Goal: Contribute content

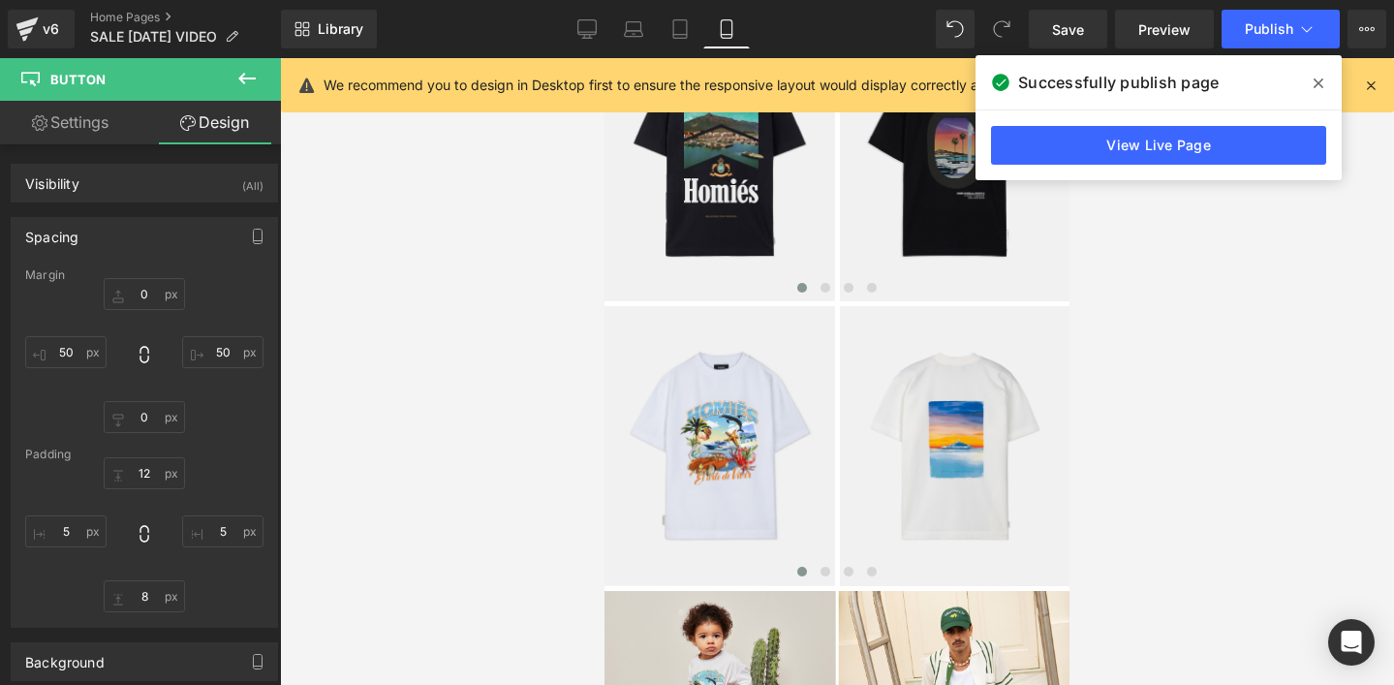
scroll to position [1884, 0]
click at [587, 32] on icon at bounding box center [587, 32] width 18 height 0
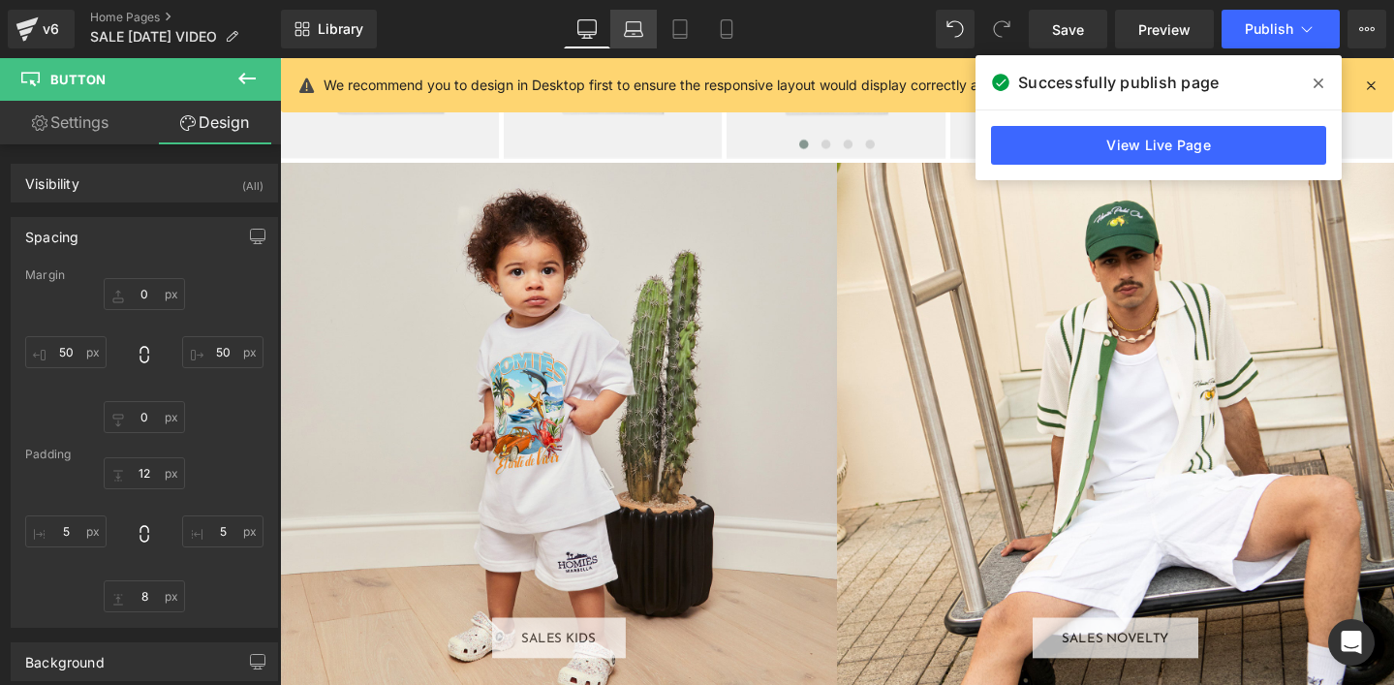
type input "0"
type input "100"
type input "0"
type input "100"
type input "12"
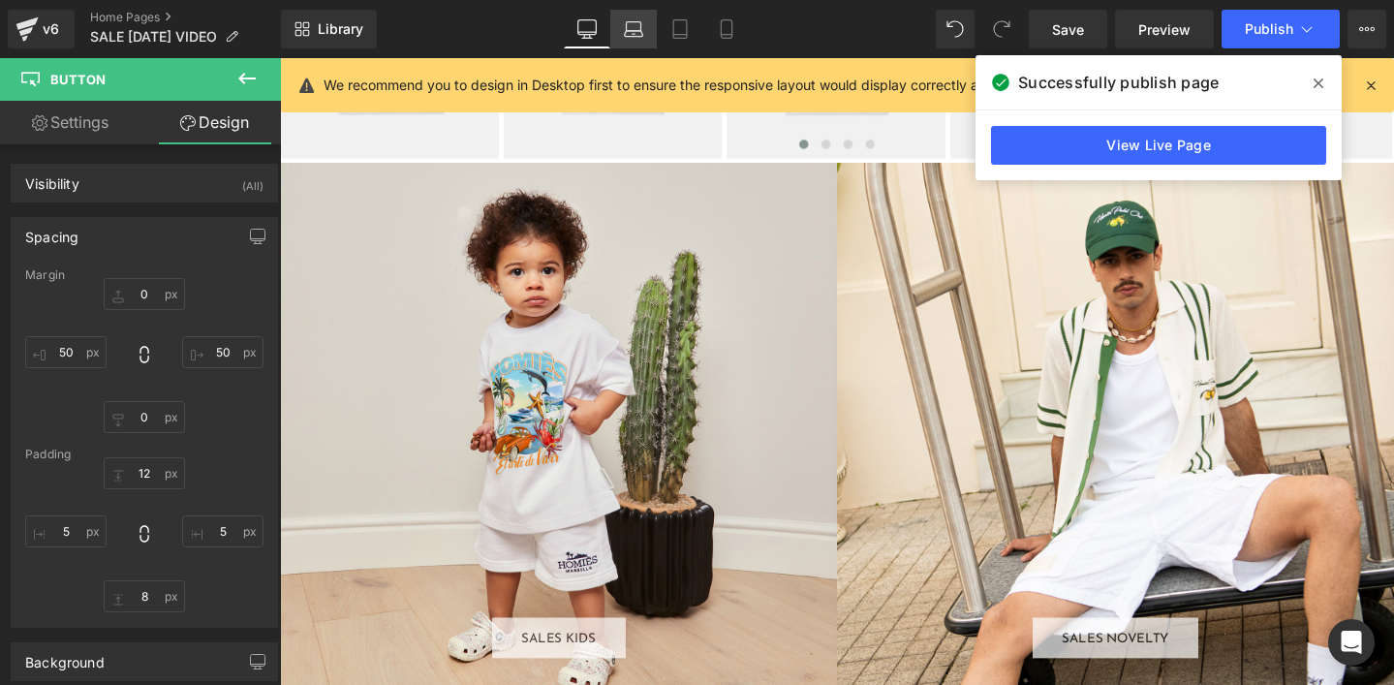
type input "32"
type input "8"
type input "32"
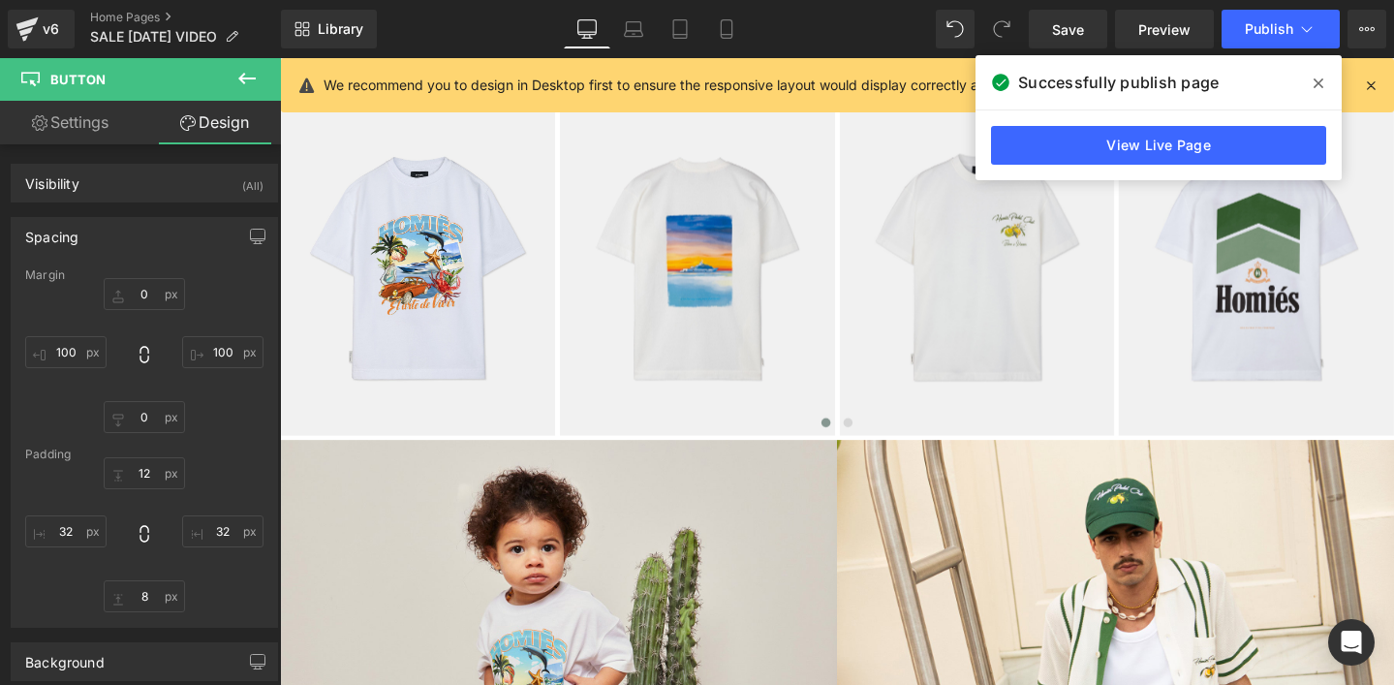
scroll to position [1904, 0]
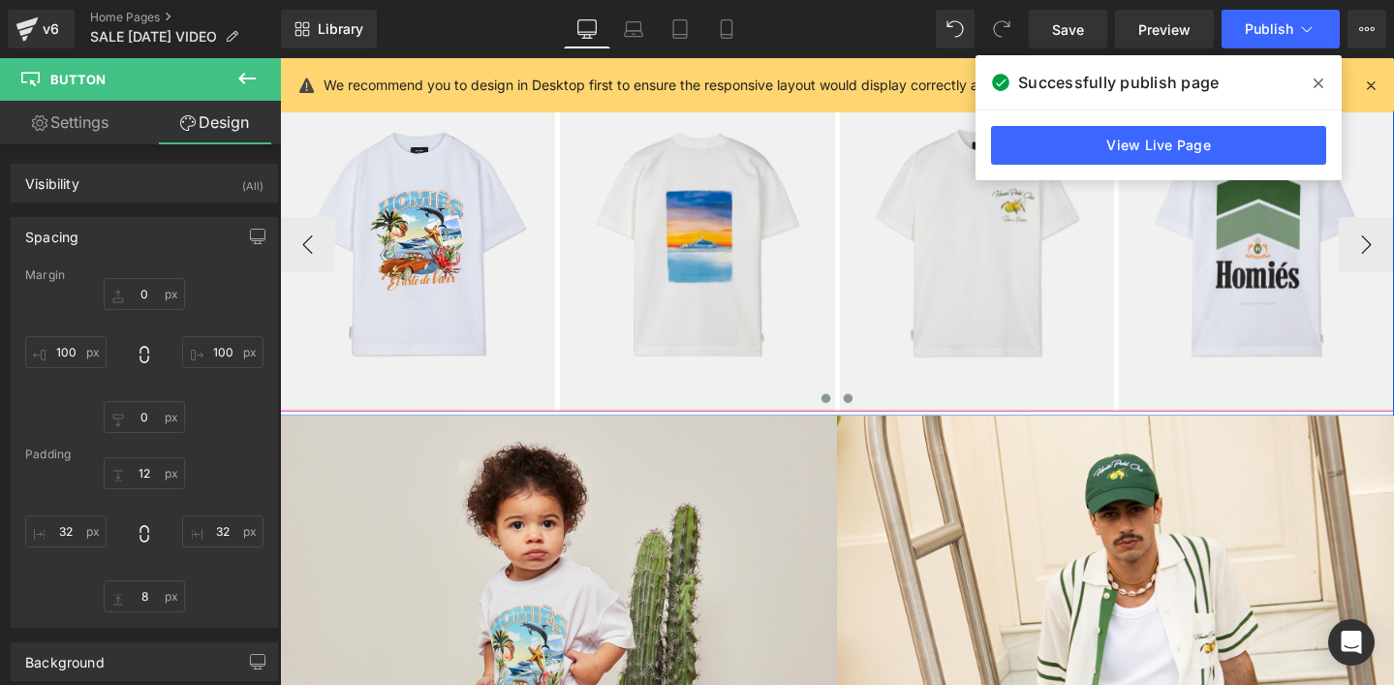
click at [877, 417] on span at bounding box center [878, 417] width 10 height 10
click at [1319, 84] on icon at bounding box center [1319, 84] width 10 height 16
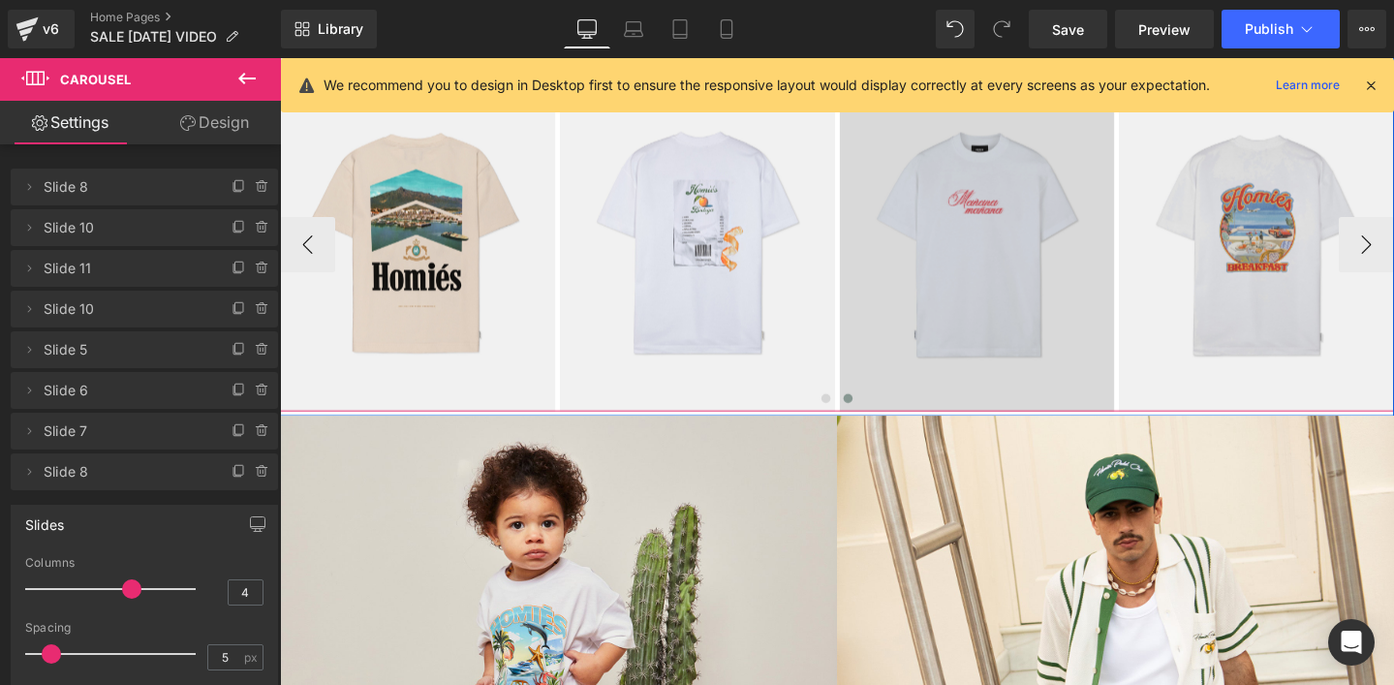
click at [985, 273] on img at bounding box center [1014, 255] width 290 height 352
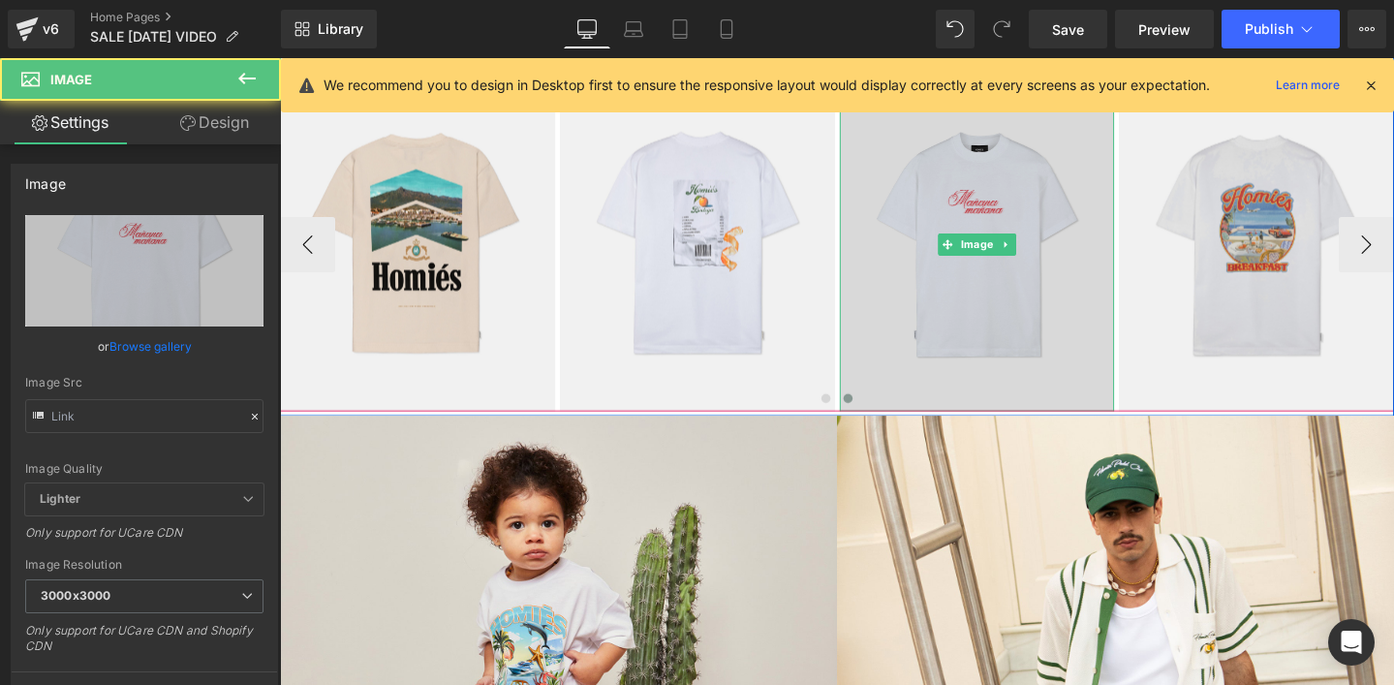
type input "[URL][DOMAIN_NAME]"
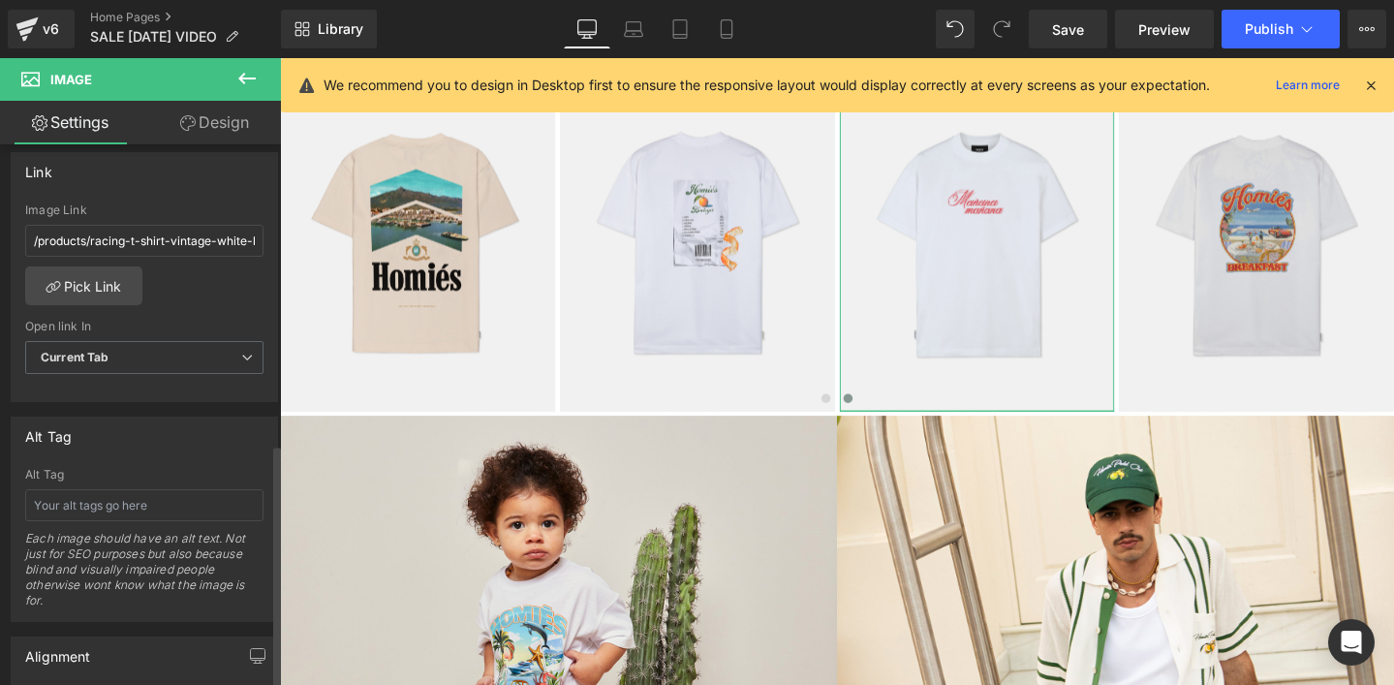
scroll to position [847, 0]
click at [75, 276] on link "Pick Link" at bounding box center [83, 280] width 117 height 39
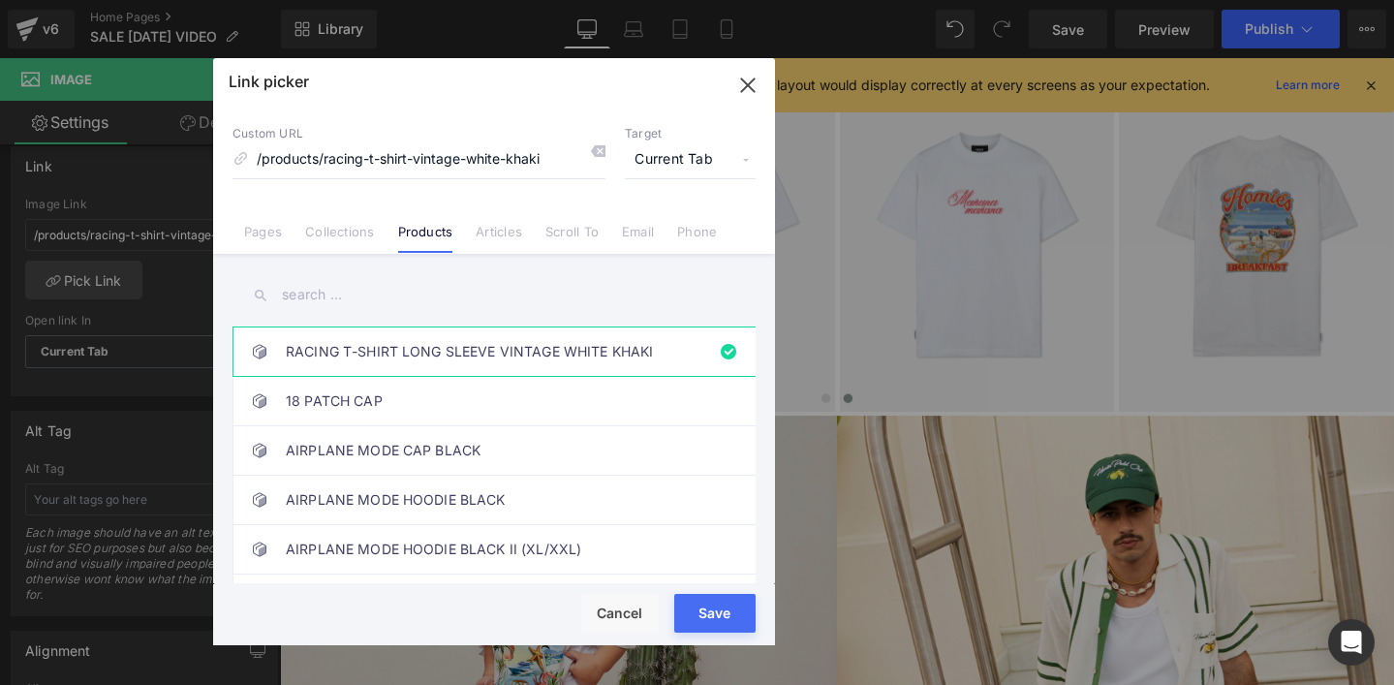
click at [330, 304] on input "text" at bounding box center [494, 295] width 523 height 44
paste input "MAÑANA T-SHIRT WHITE"
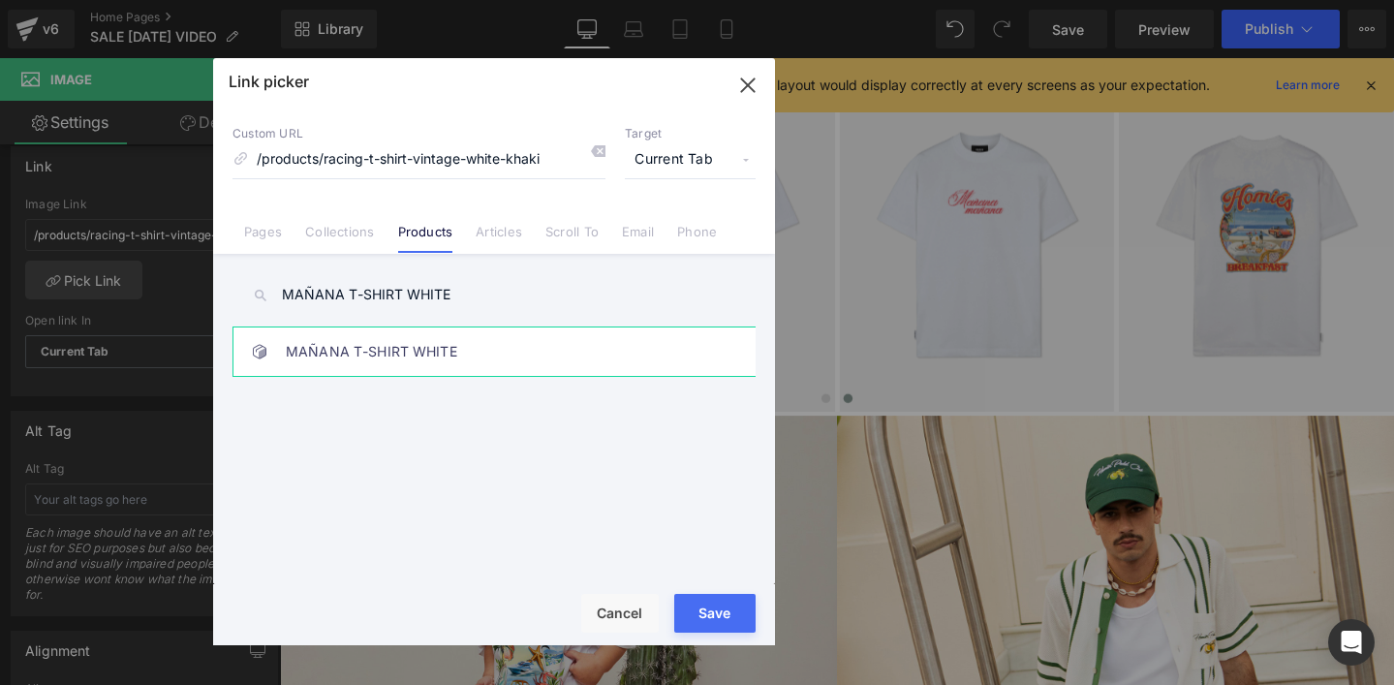
type input "MAÑANA T-SHIRT WHITE"
click at [393, 360] on link "MAÑANA T-SHIRT WHITE" at bounding box center [499, 352] width 426 height 48
type input "/products/manana-t-shirt-white"
drag, startPoint x: 703, startPoint y: 626, endPoint x: 445, endPoint y: 597, distance: 259.4
click at [703, 626] on button "Save" at bounding box center [714, 613] width 81 height 39
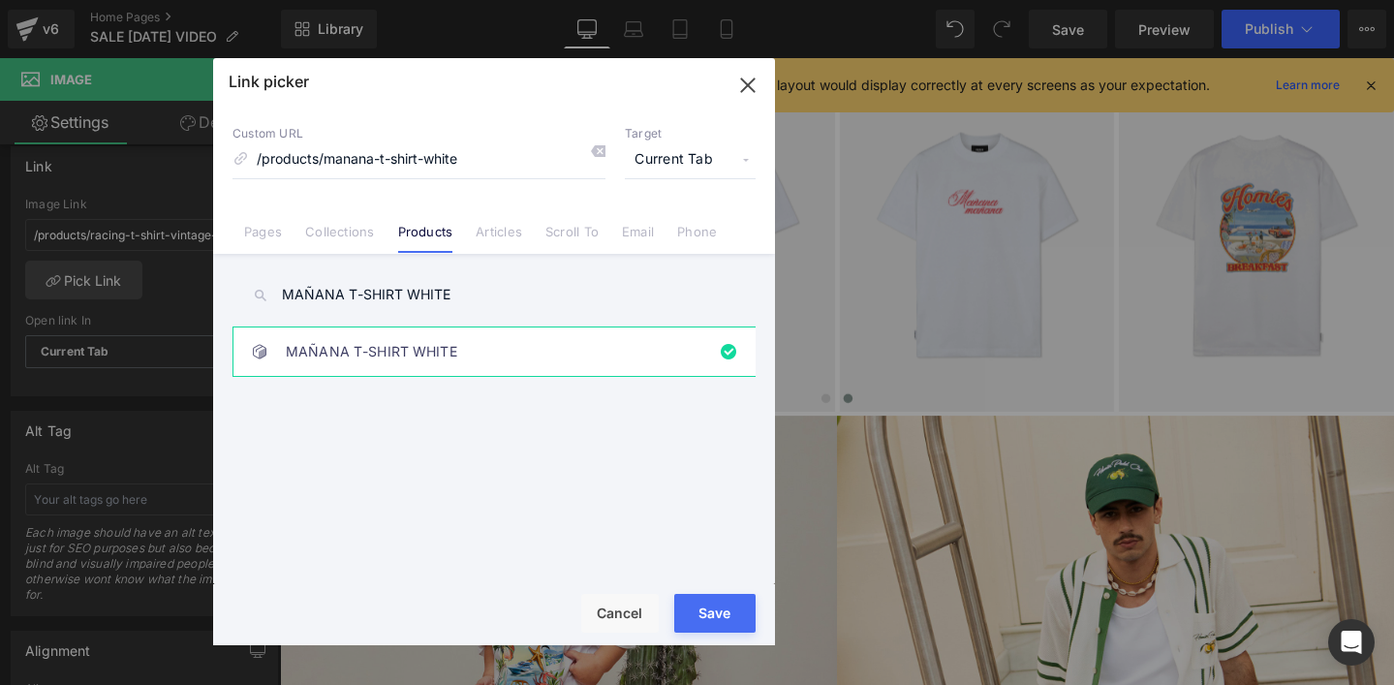
type input "/products/manana-t-shirt-white"
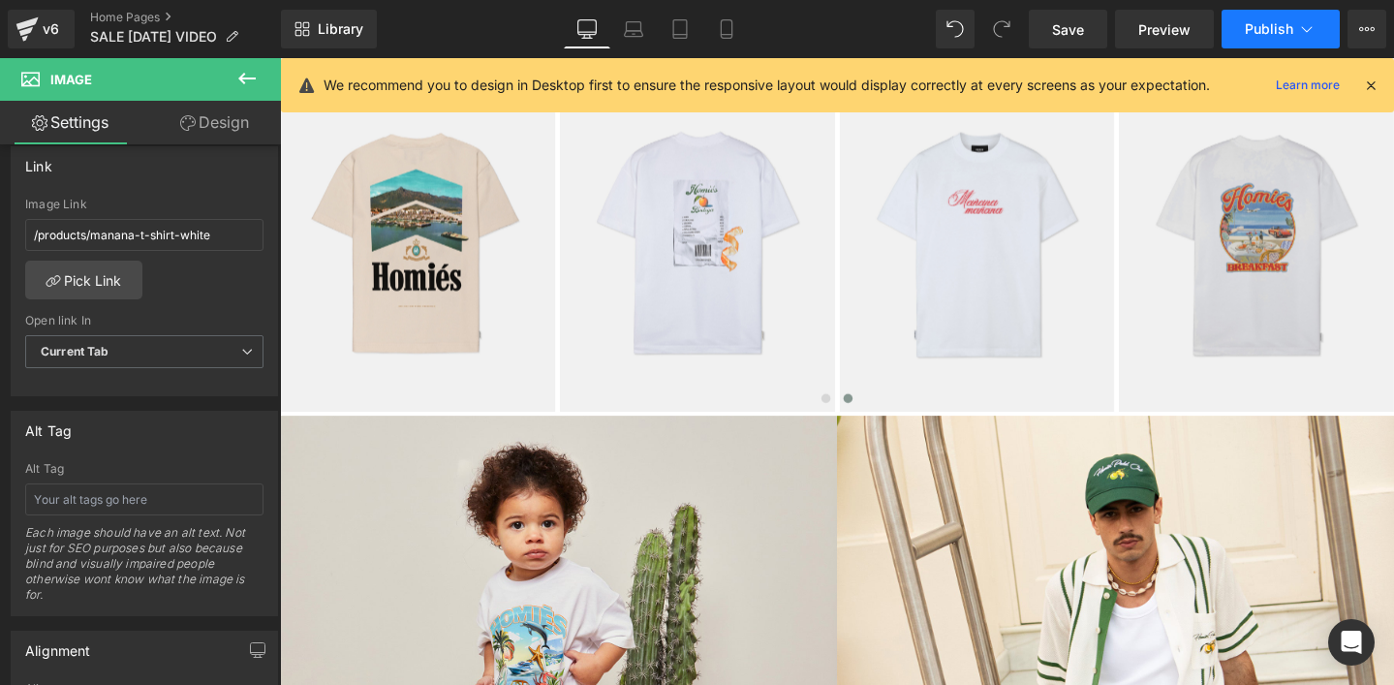
click at [1272, 29] on span "Publish" at bounding box center [1269, 29] width 48 height 16
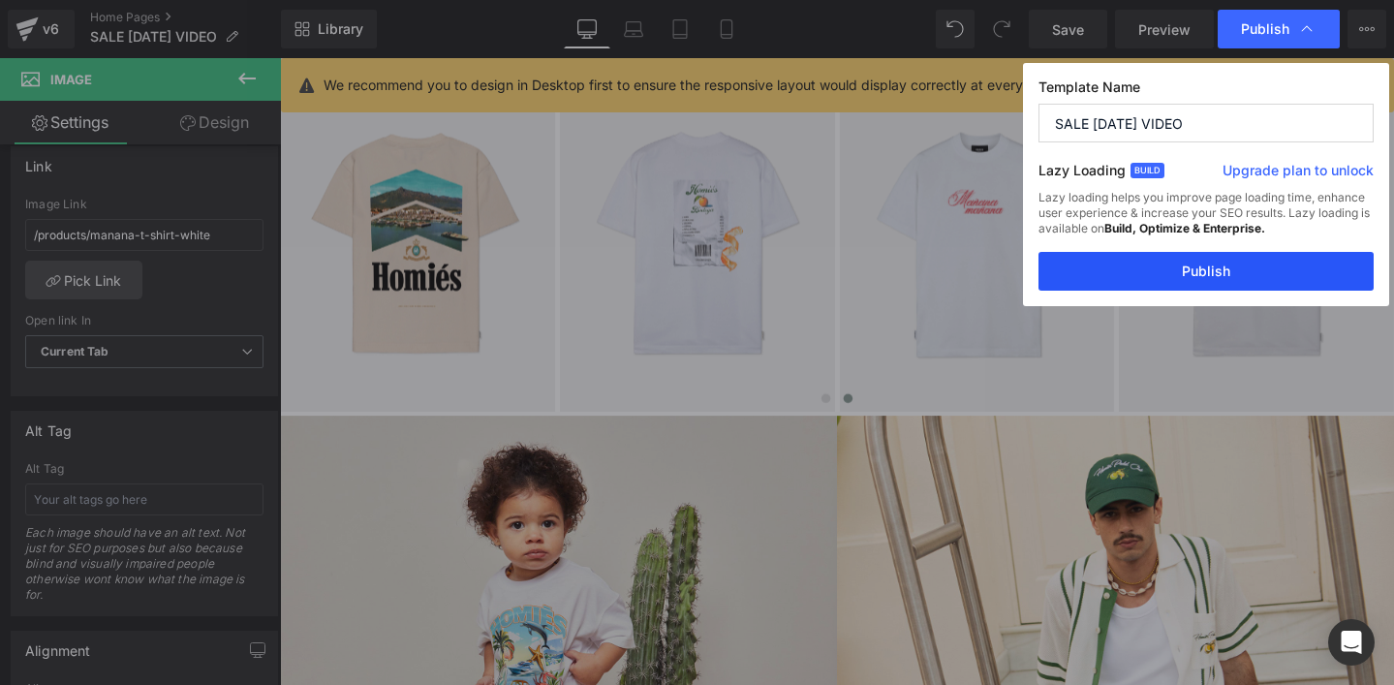
drag, startPoint x: 1180, startPoint y: 273, endPoint x: 948, endPoint y: 226, distance: 237.4
click at [1180, 273] on button "Publish" at bounding box center [1206, 271] width 335 height 39
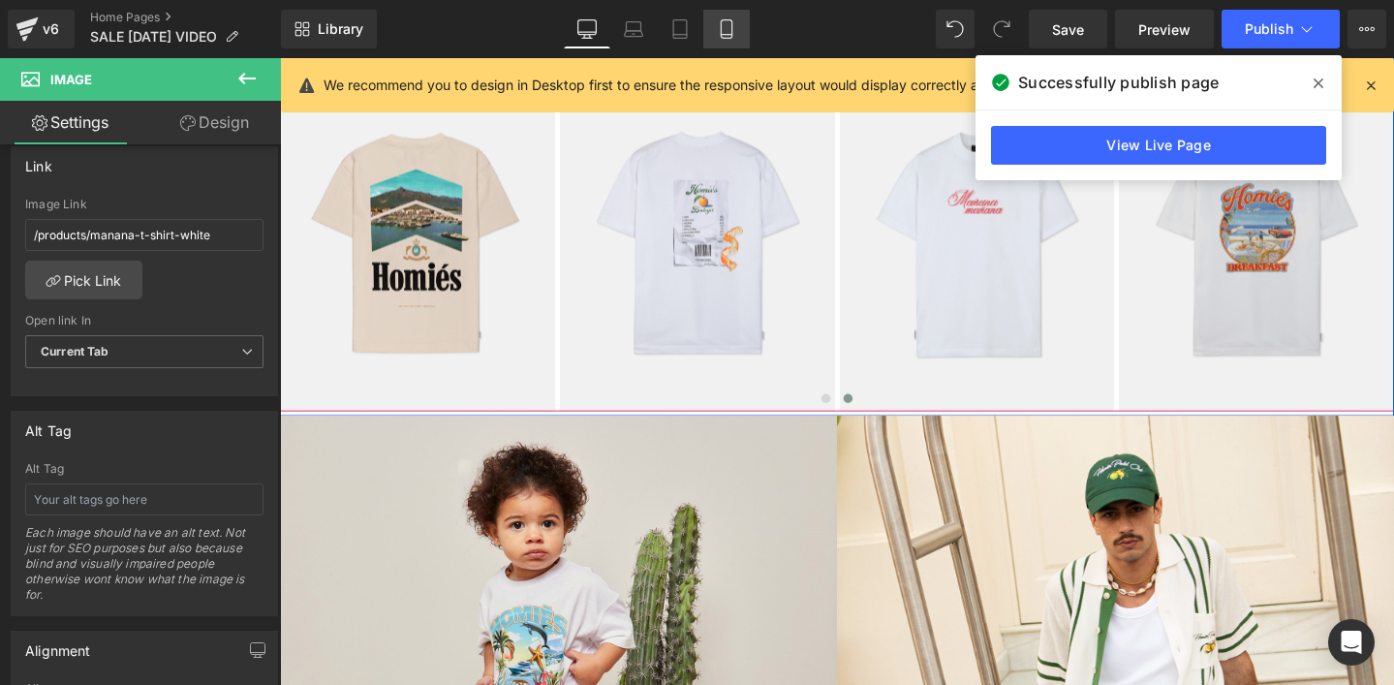
click at [732, 22] on icon at bounding box center [726, 28] width 19 height 19
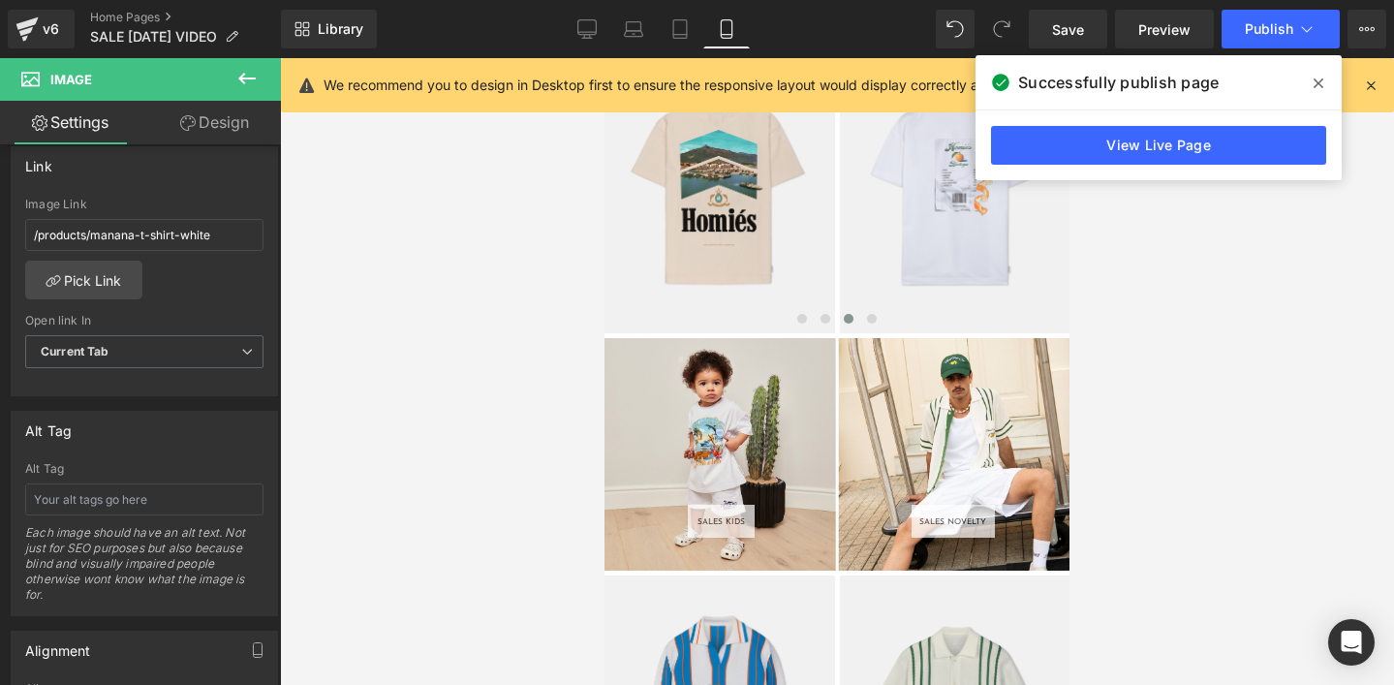
scroll to position [2918, 0]
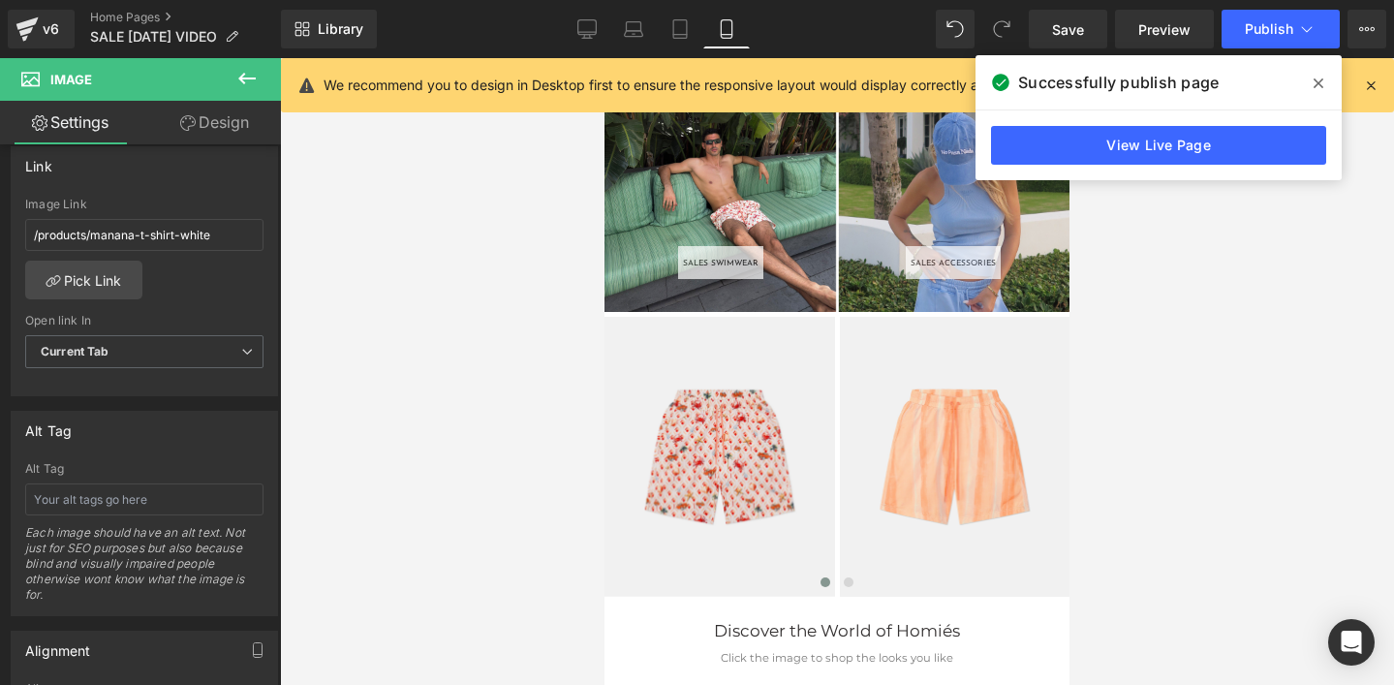
click at [949, 263] on div "SALES ACCESSORIES Button" at bounding box center [954, 262] width 136 height 33
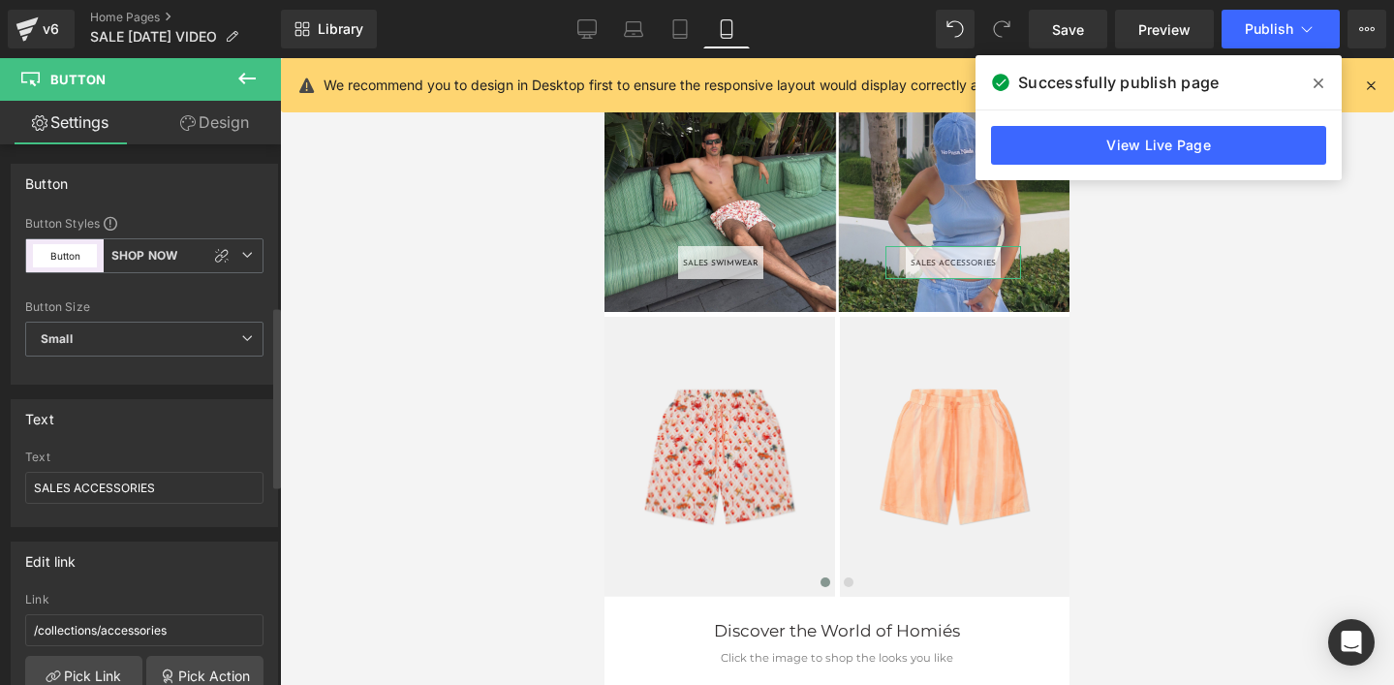
scroll to position [480, 0]
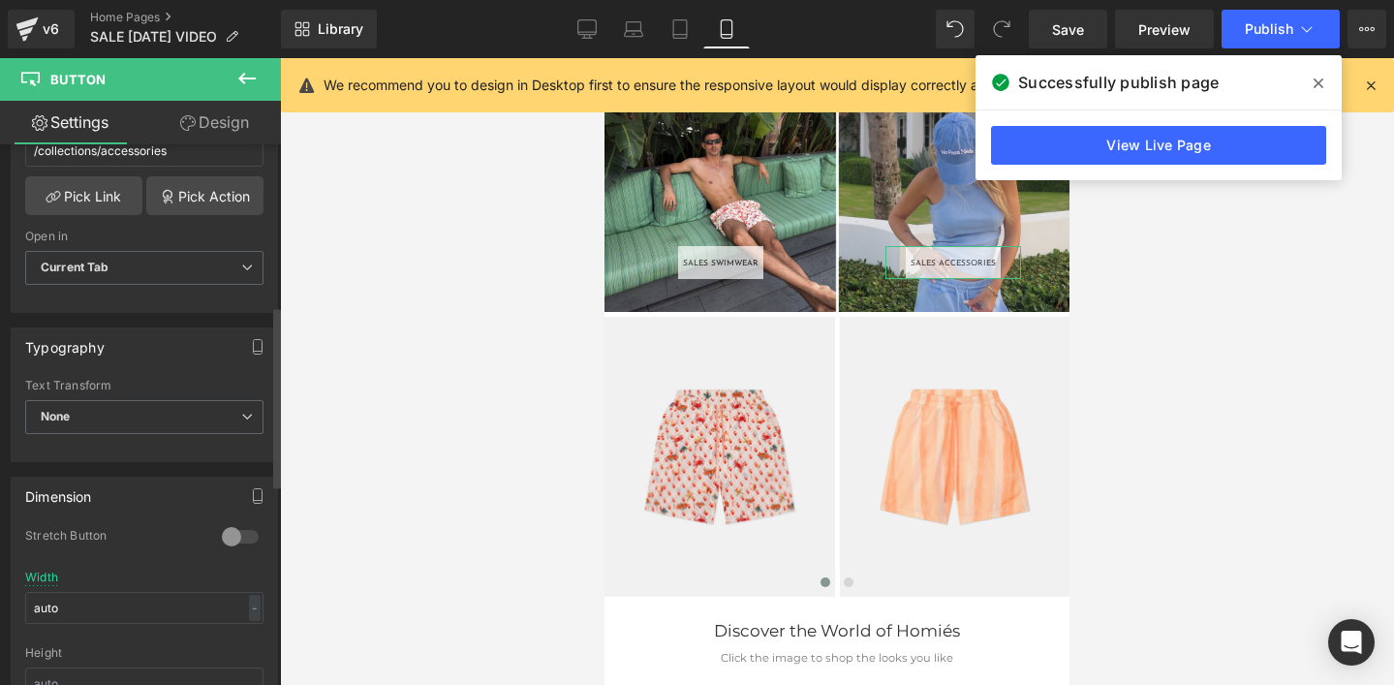
click at [234, 535] on div at bounding box center [240, 536] width 47 height 31
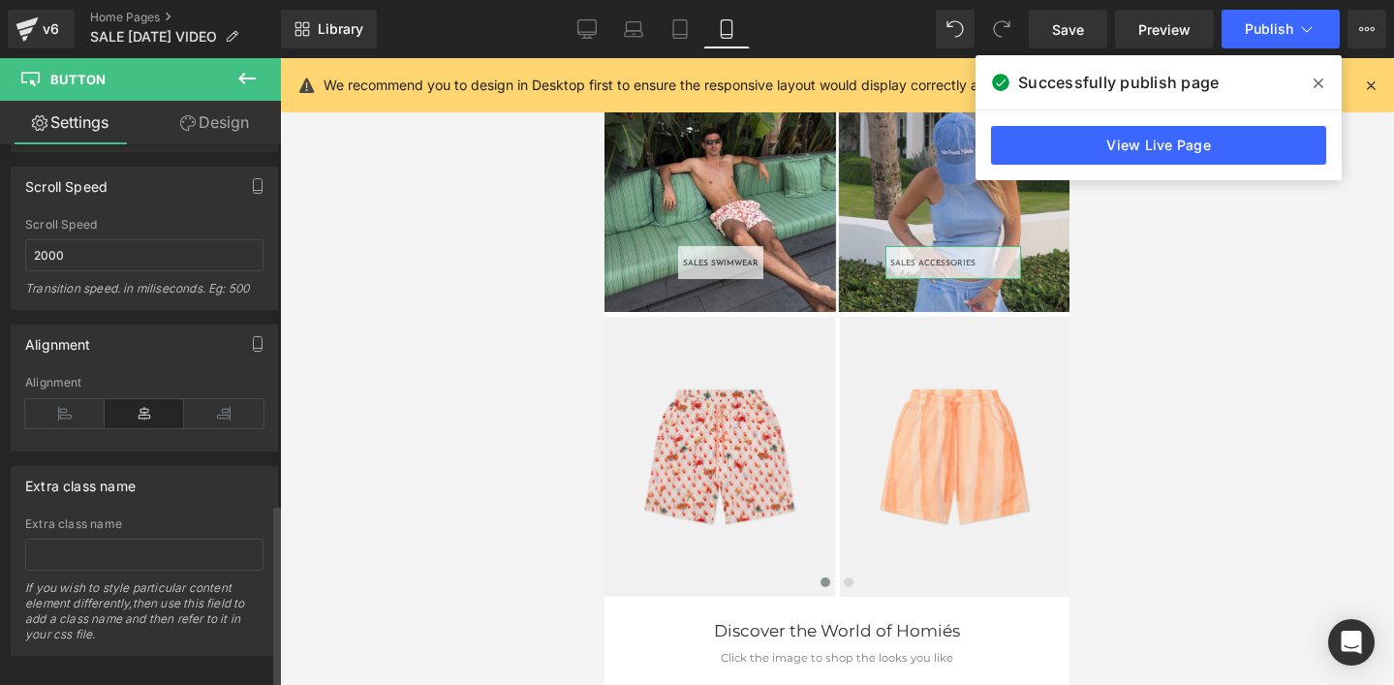
scroll to position [1077, 0]
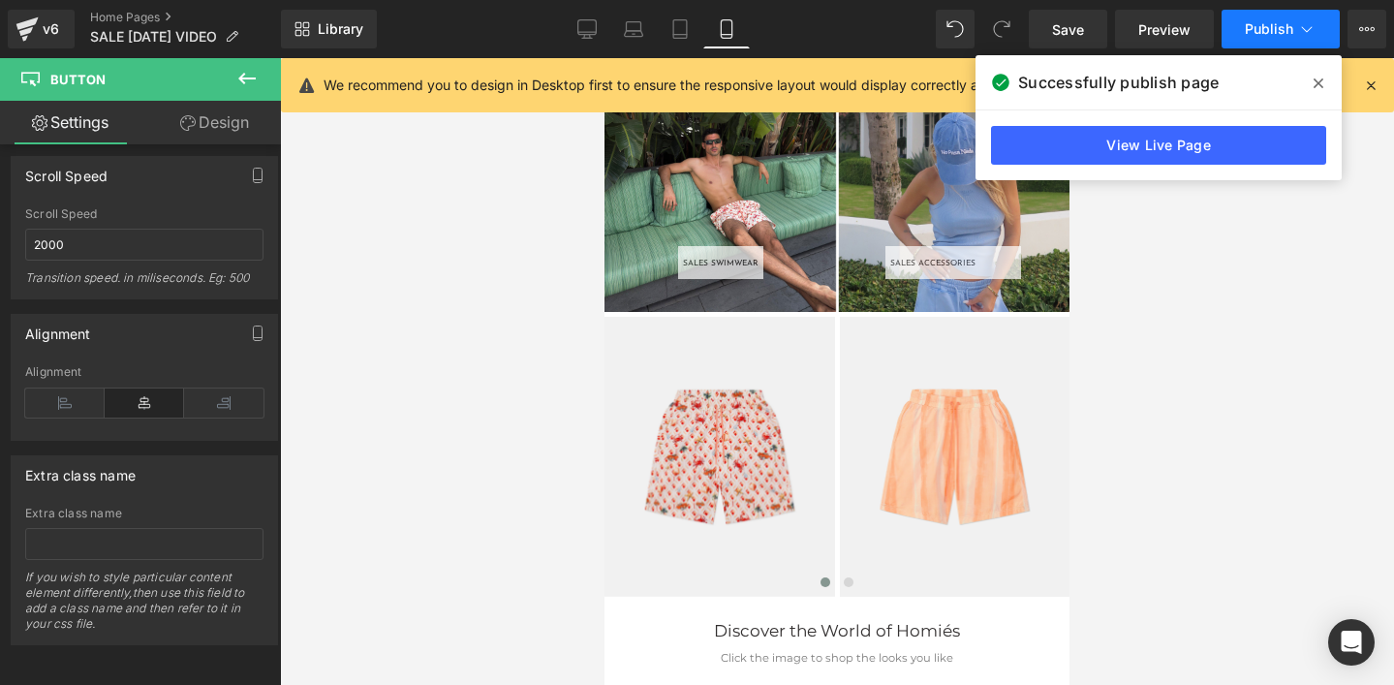
click at [1270, 26] on span "Publish" at bounding box center [1269, 29] width 48 height 16
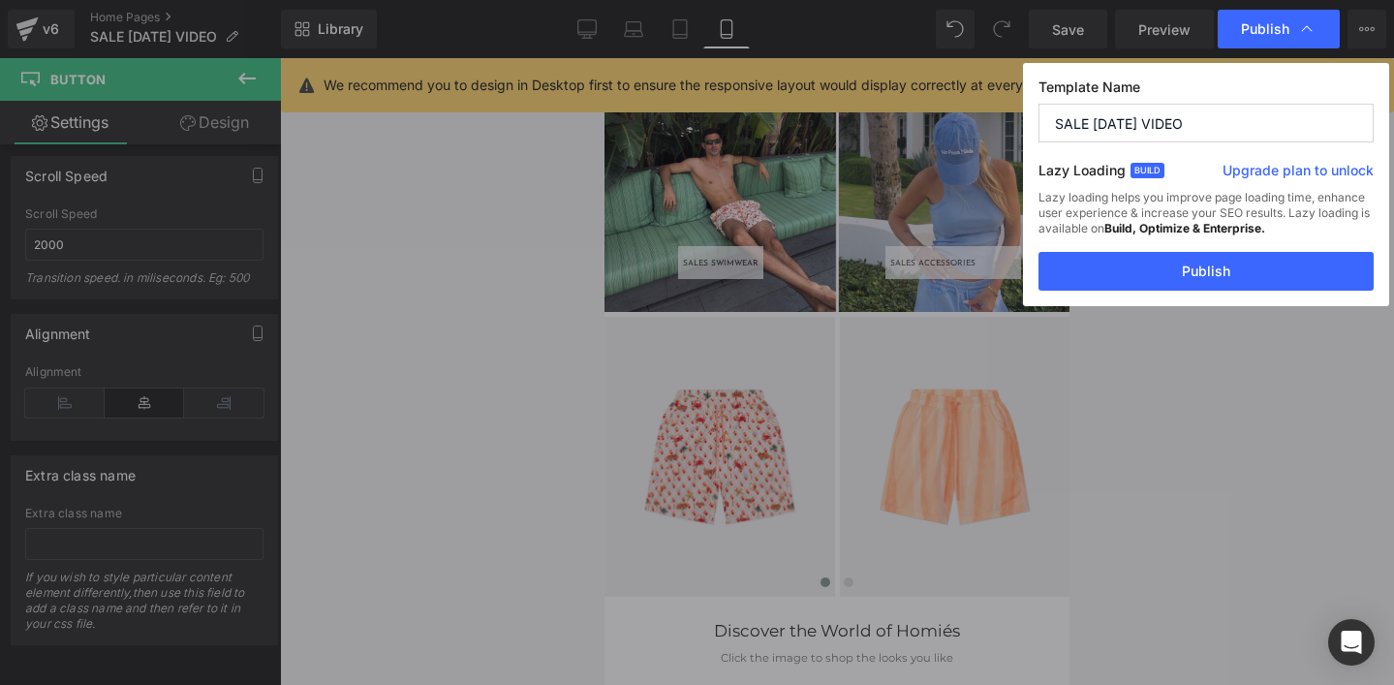
drag, startPoint x: 1175, startPoint y: 265, endPoint x: 1143, endPoint y: 83, distance: 184.0
click at [1143, 83] on div "Template Name SALE [DATE] VIDEO Lazy Loading Build Upgrade plan to unlock Lazy …" at bounding box center [1206, 184] width 366 height 243
click at [1143, 83] on label "Template Name" at bounding box center [1206, 90] width 335 height 25
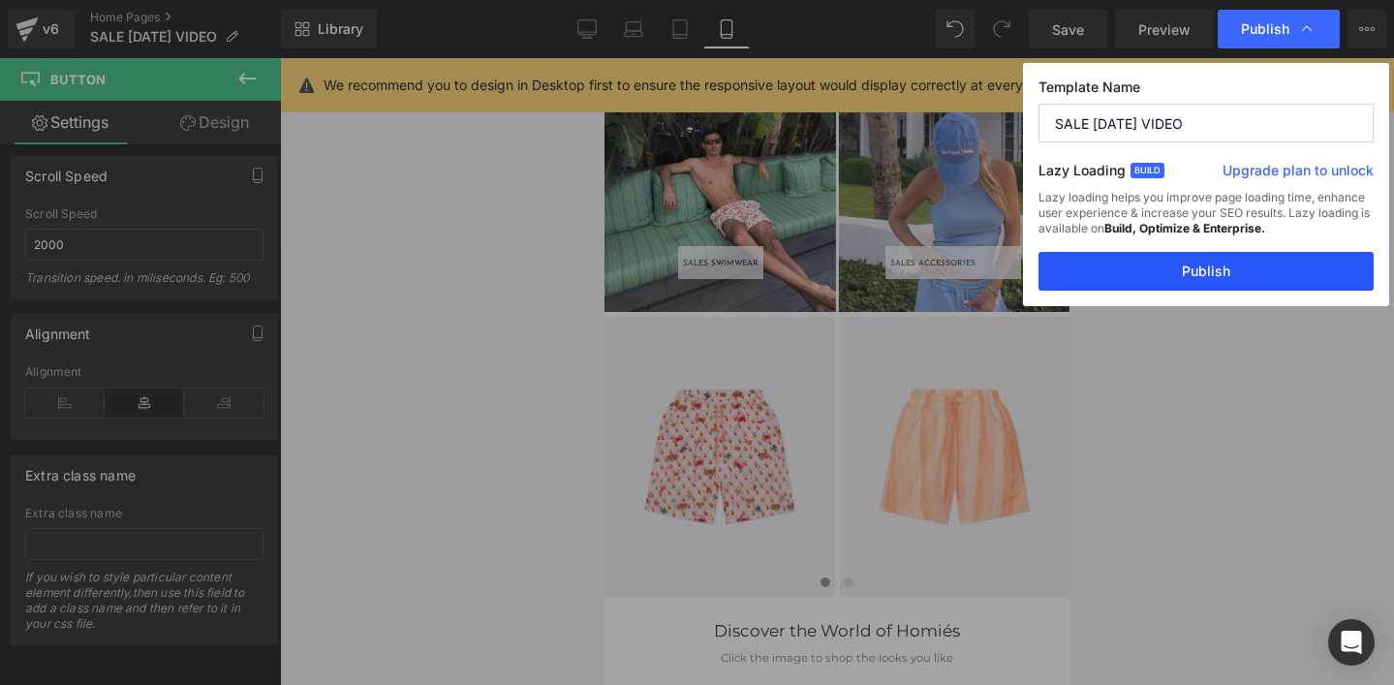
click at [1146, 279] on button "Publish" at bounding box center [1206, 271] width 335 height 39
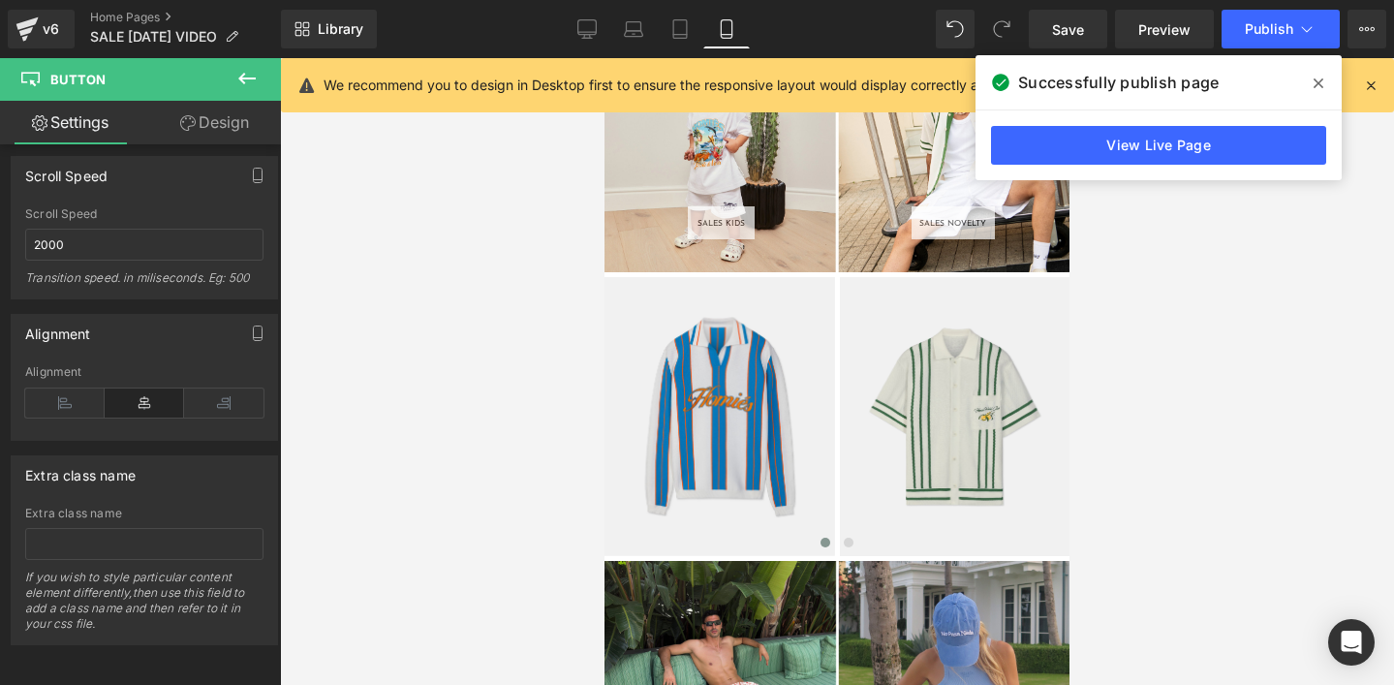
scroll to position [2797, 0]
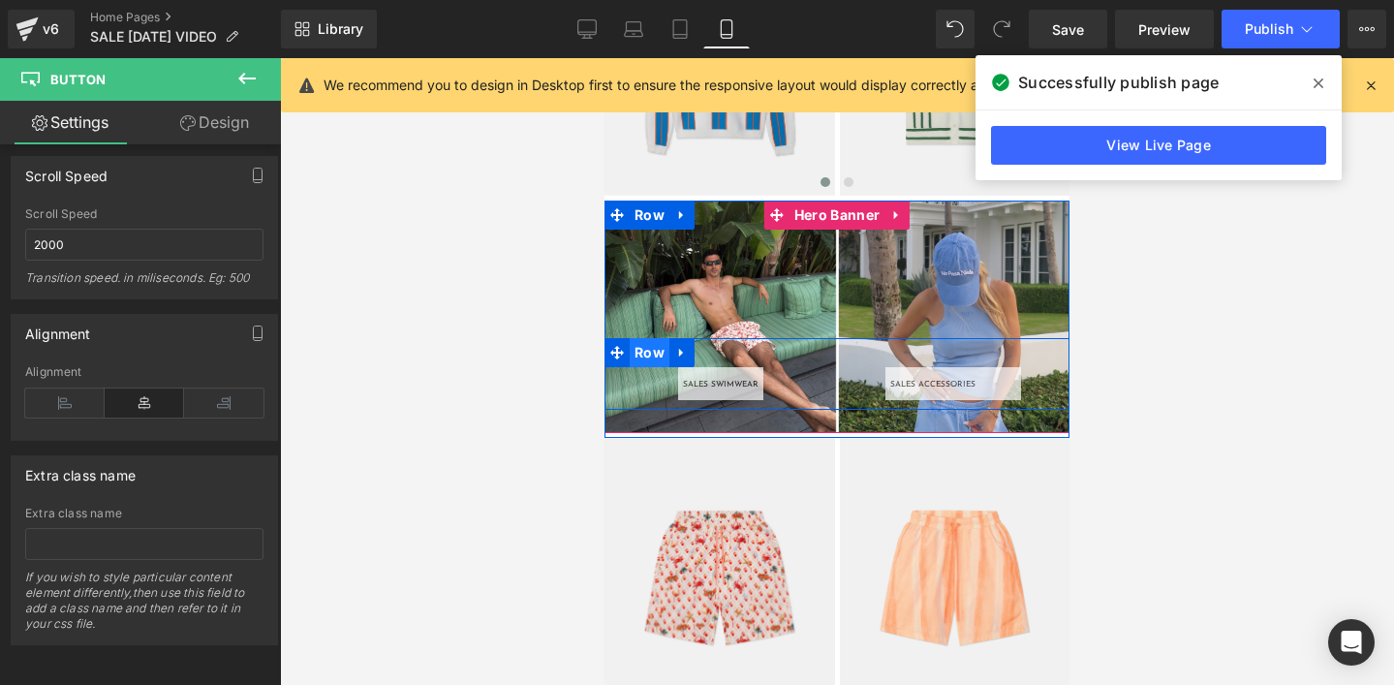
click at [654, 351] on span "Row" at bounding box center [650, 352] width 40 height 29
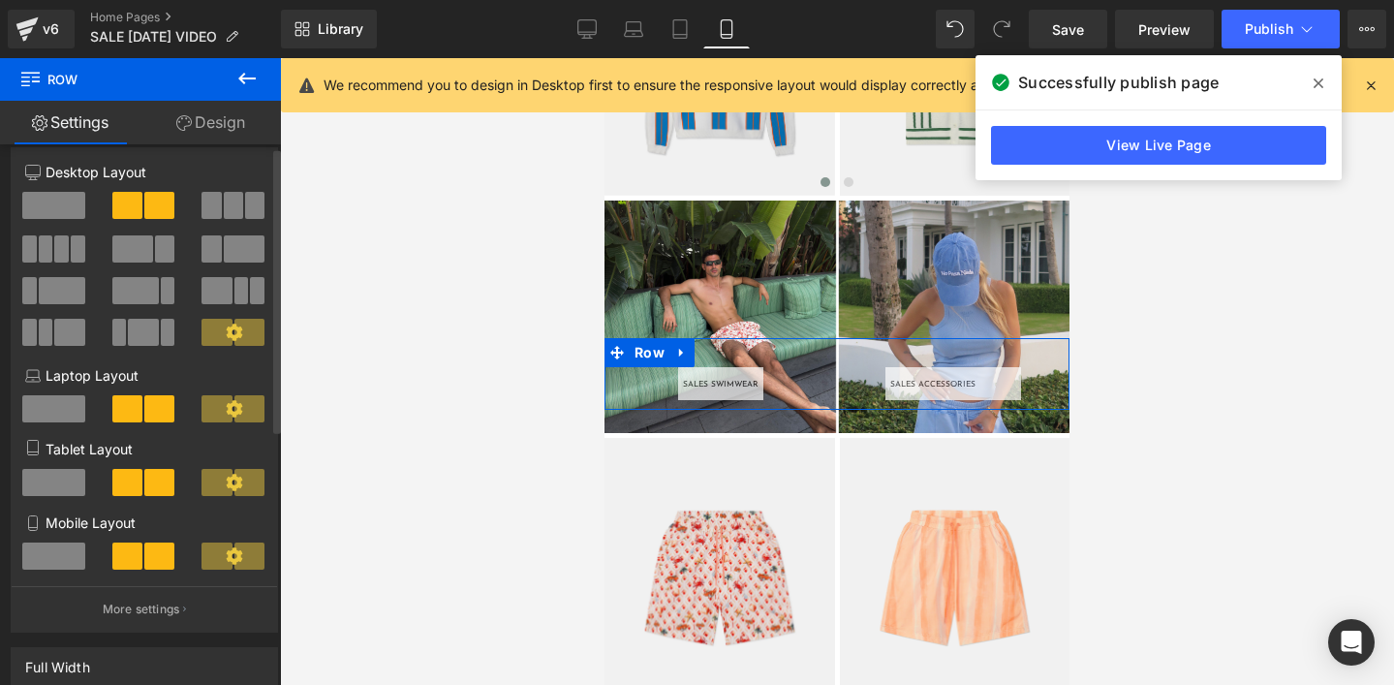
scroll to position [0, 0]
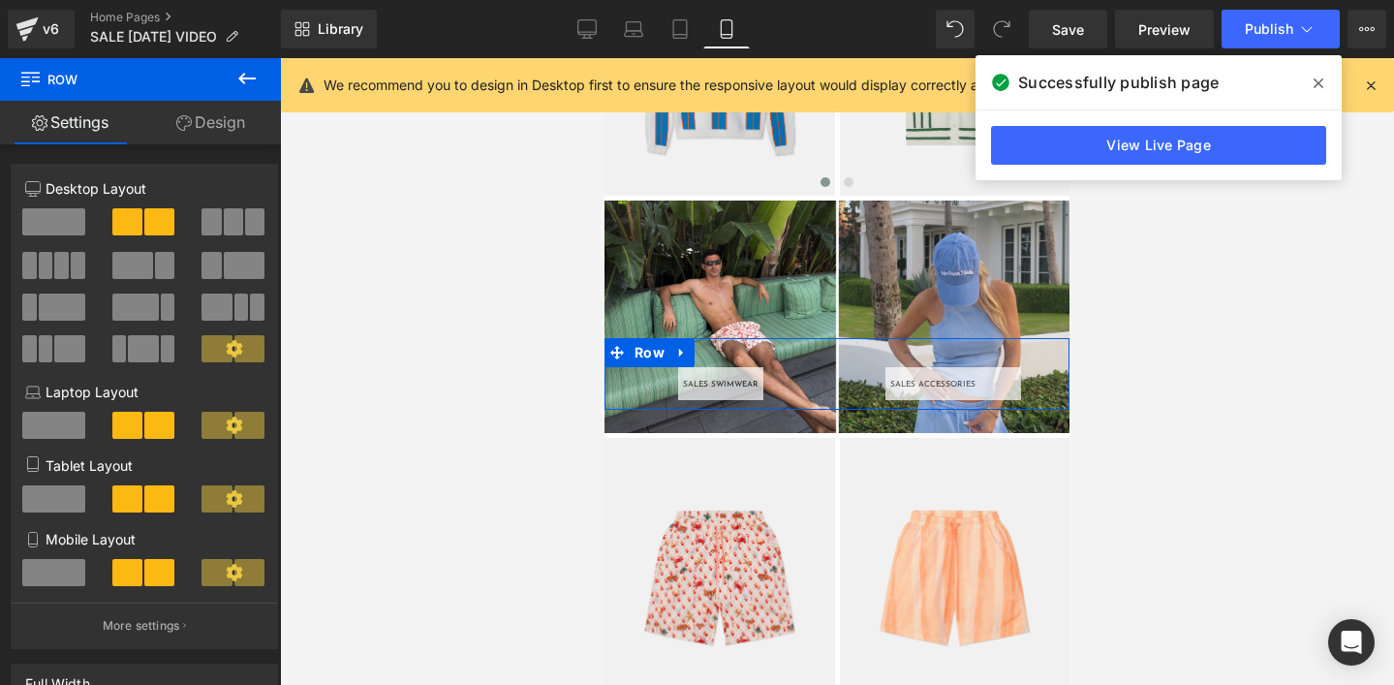
click at [224, 129] on link "Design" at bounding box center [211, 123] width 141 height 44
click at [0, 0] on div "Spacing" at bounding box center [0, 0] width 0 height 0
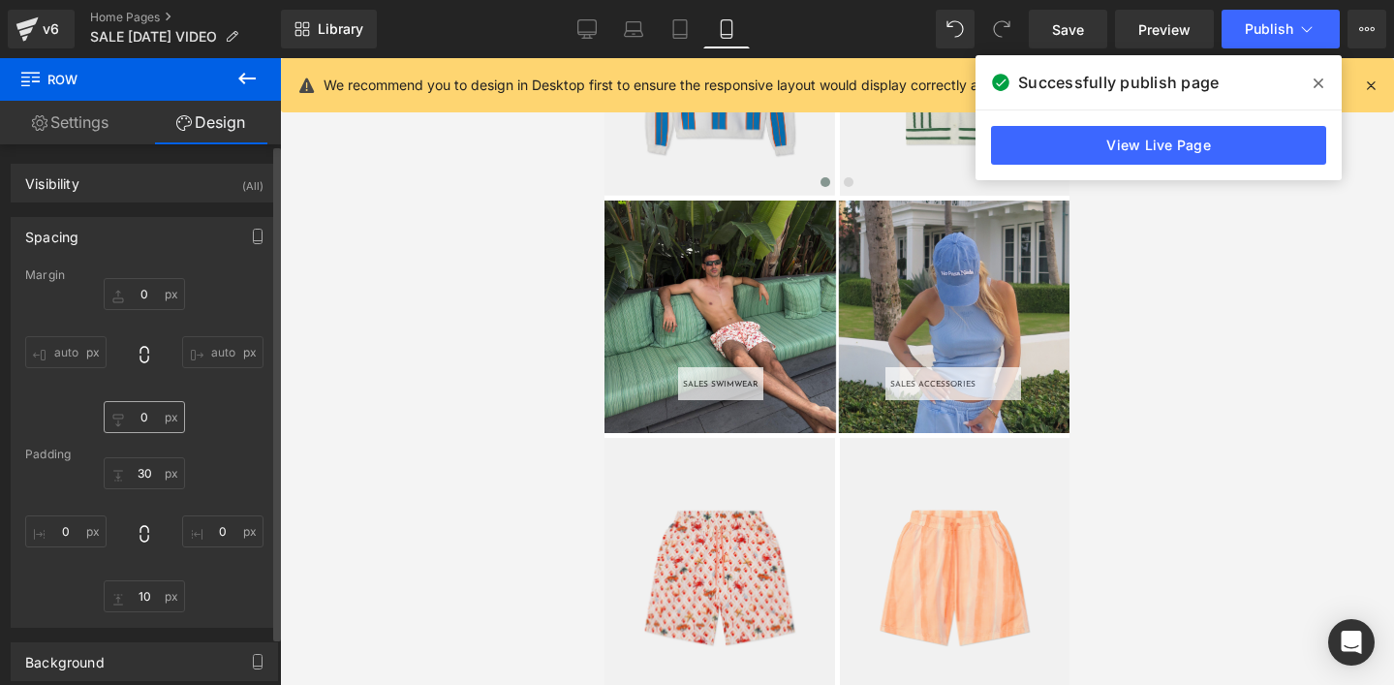
type input "0"
type input "30"
type input "0"
type input "10"
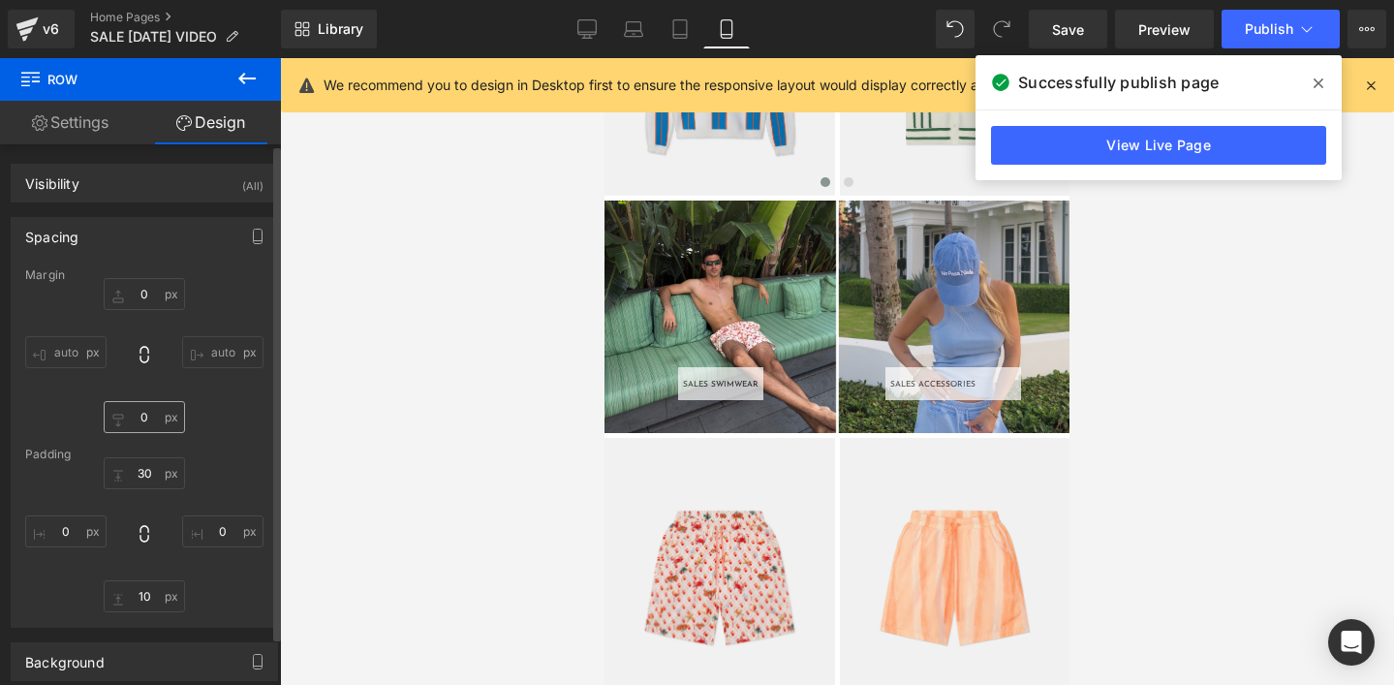
type input "0"
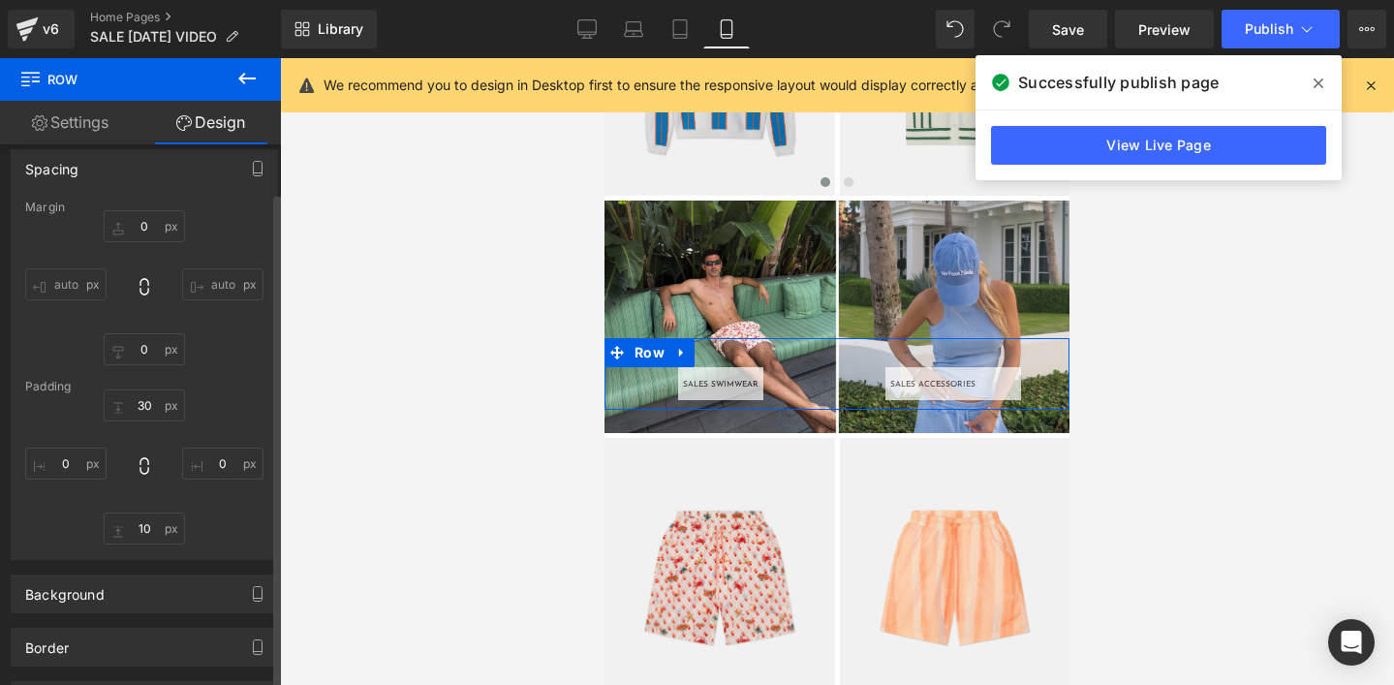
click at [61, 286] on input "auto" at bounding box center [65, 284] width 81 height 32
click at [215, 284] on input "auto" at bounding box center [222, 284] width 81 height 32
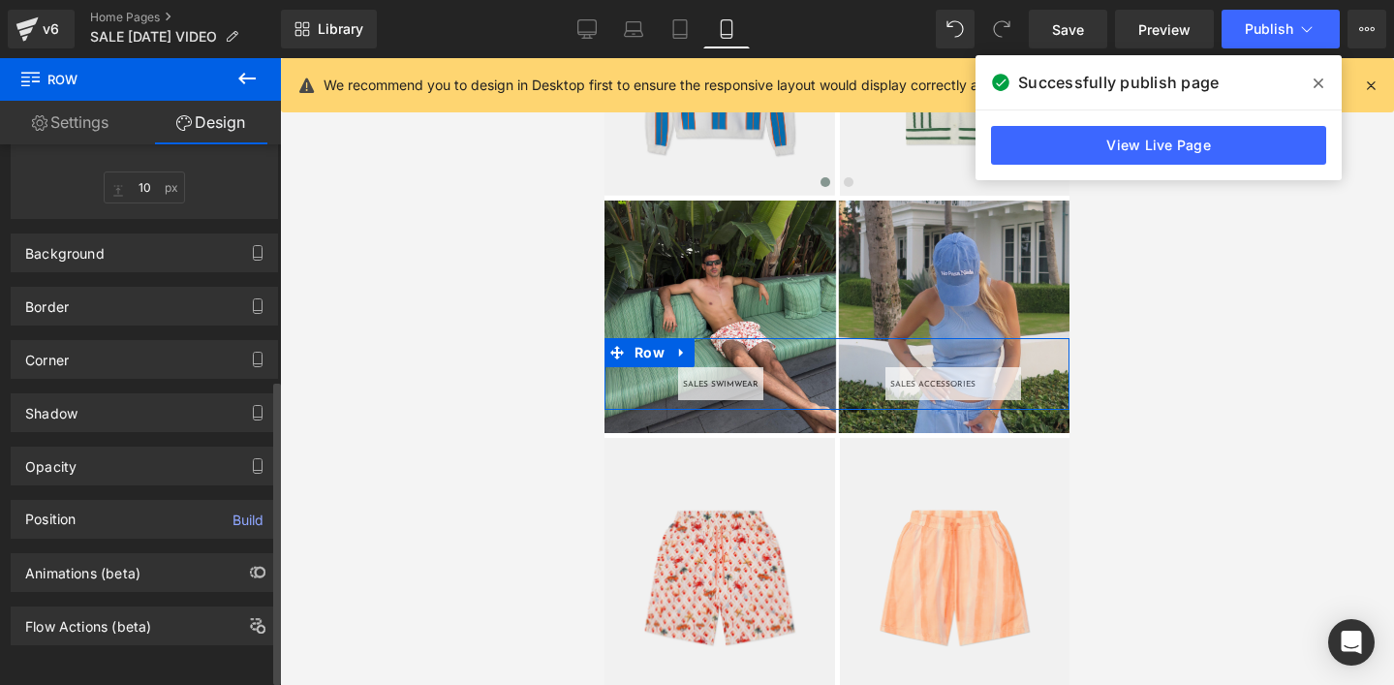
scroll to position [424, 0]
